Goal: Information Seeking & Learning: Learn about a topic

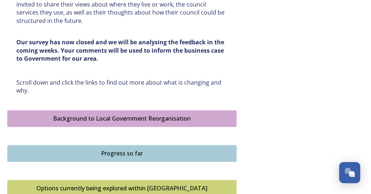
scroll to position [367, 0]
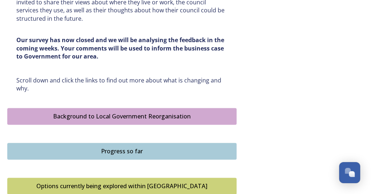
click at [116, 116] on div "Background to Local Government Reorganisation" at bounding box center [121, 116] width 221 height 9
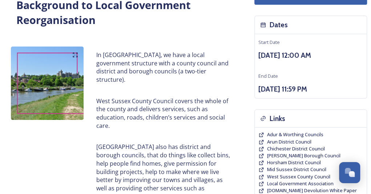
scroll to position [109, 0]
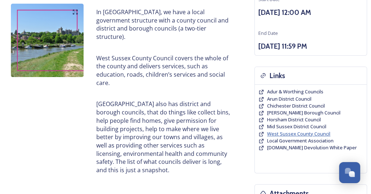
click at [274, 131] on span "West Sussex County Council" at bounding box center [298, 133] width 63 height 7
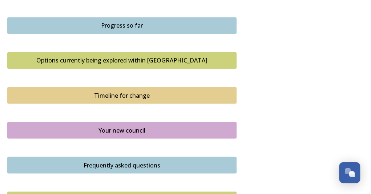
scroll to position [509, 0]
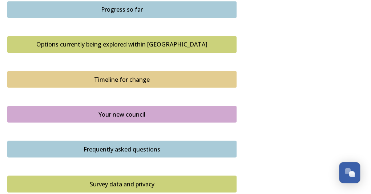
click at [118, 146] on div "Frequently asked questions" at bounding box center [121, 149] width 221 height 9
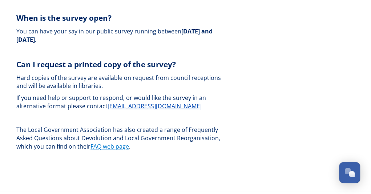
scroll to position [2378, 0]
